Goal: Task Accomplishment & Management: Use online tool/utility

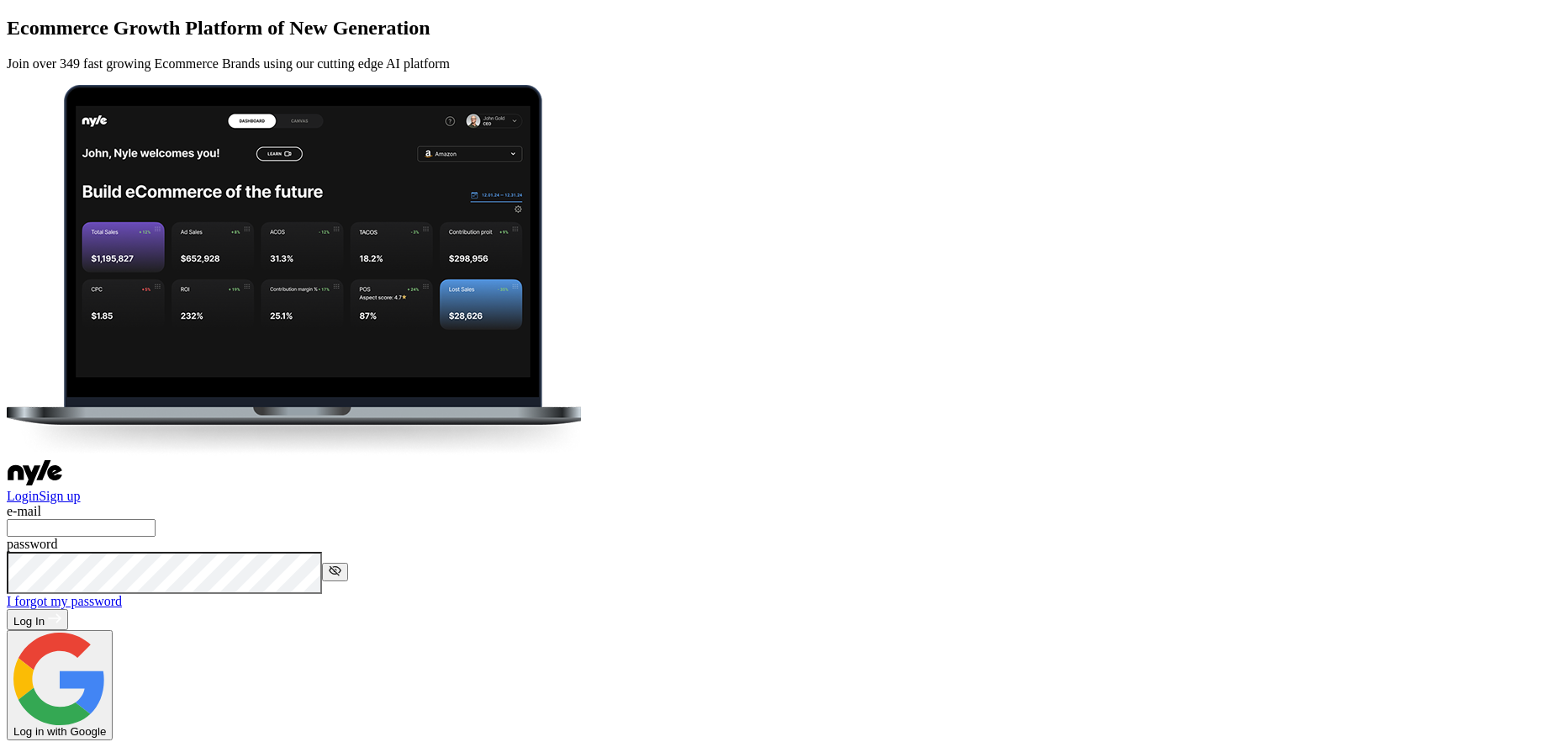
click at [155, 519] on input "text" at bounding box center [81, 528] width 149 height 18
